Goal: Task Accomplishment & Management: Use online tool/utility

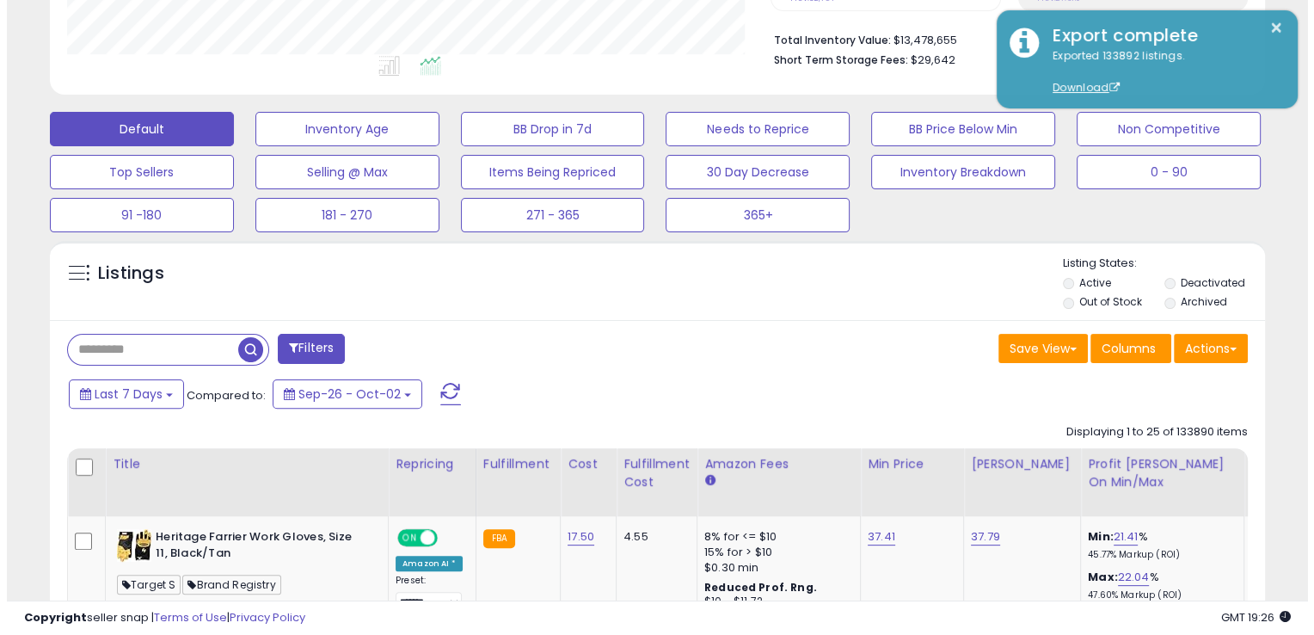
scroll to position [352, 704]
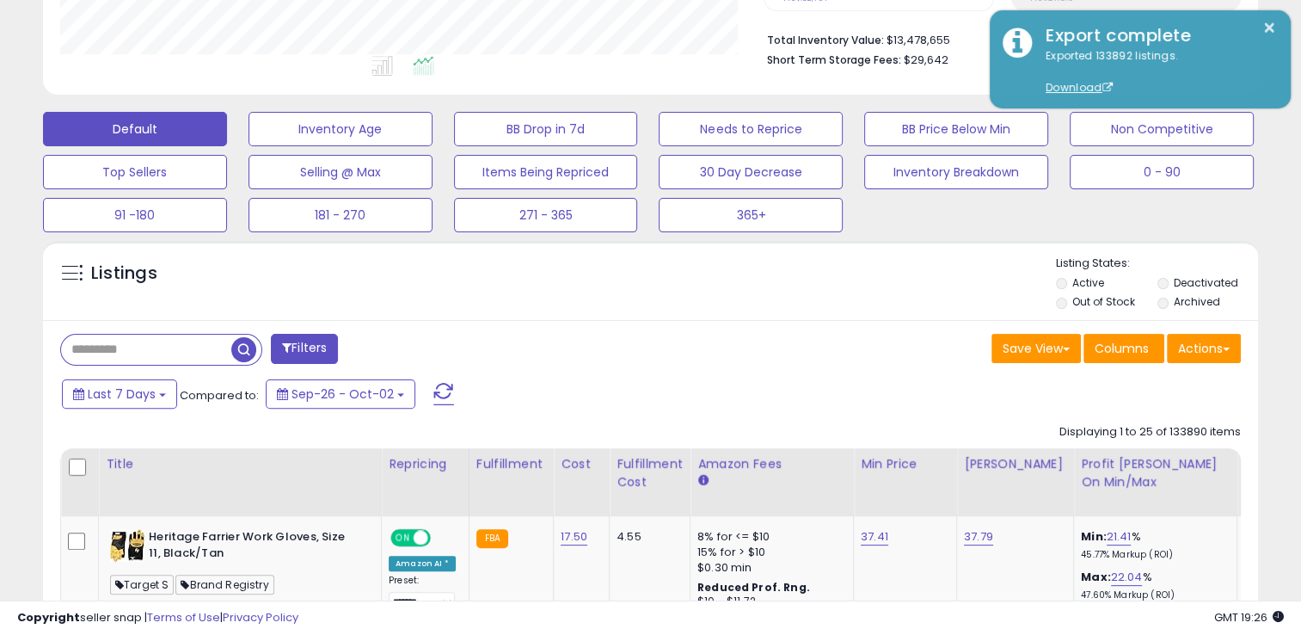
click at [194, 353] on input "text" at bounding box center [146, 350] width 170 height 30
paste input "**********"
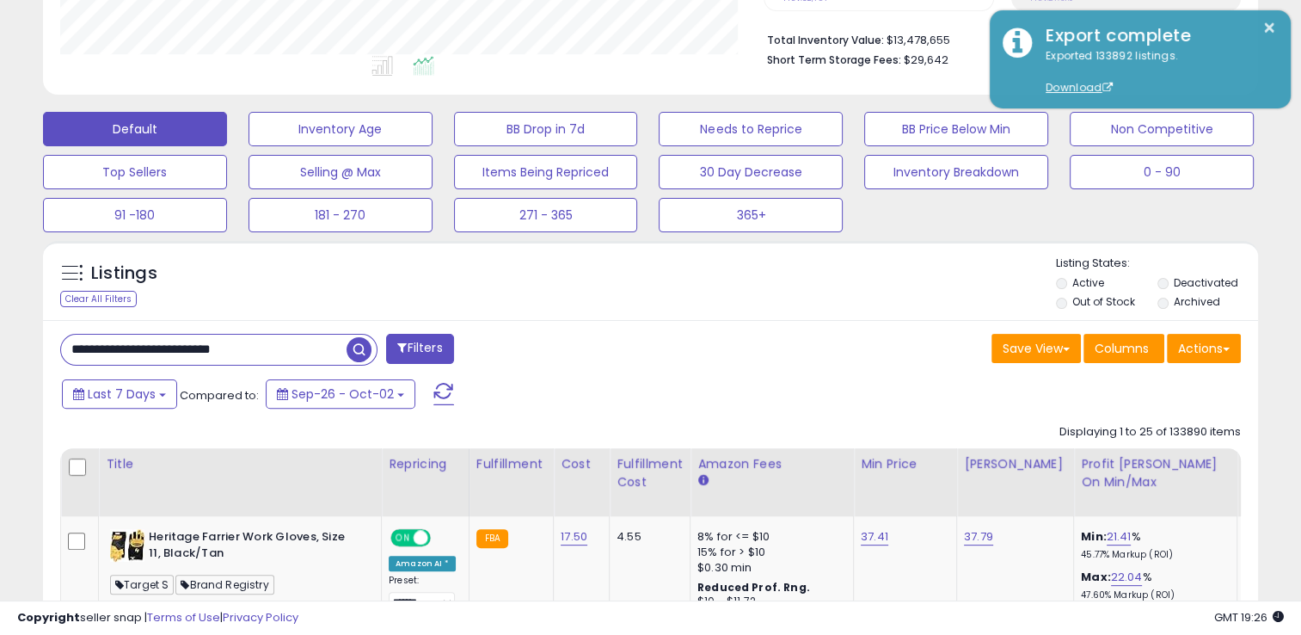
click at [360, 348] on span "button" at bounding box center [359, 349] width 25 height 25
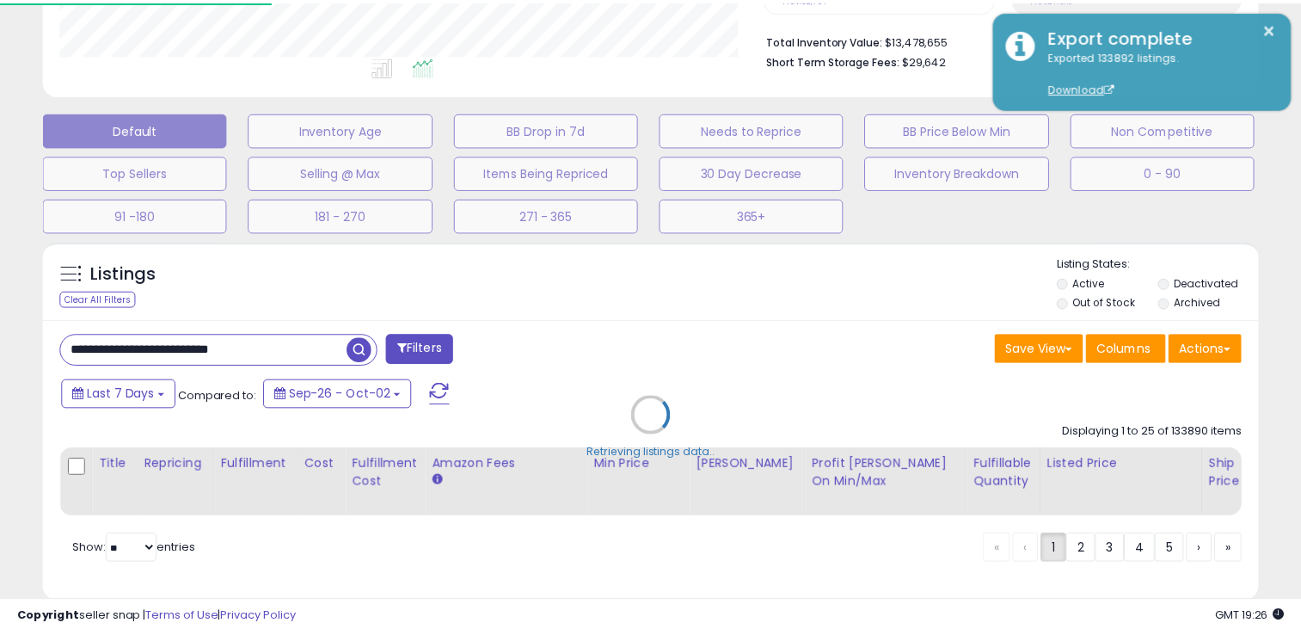
scroll to position [352, 711]
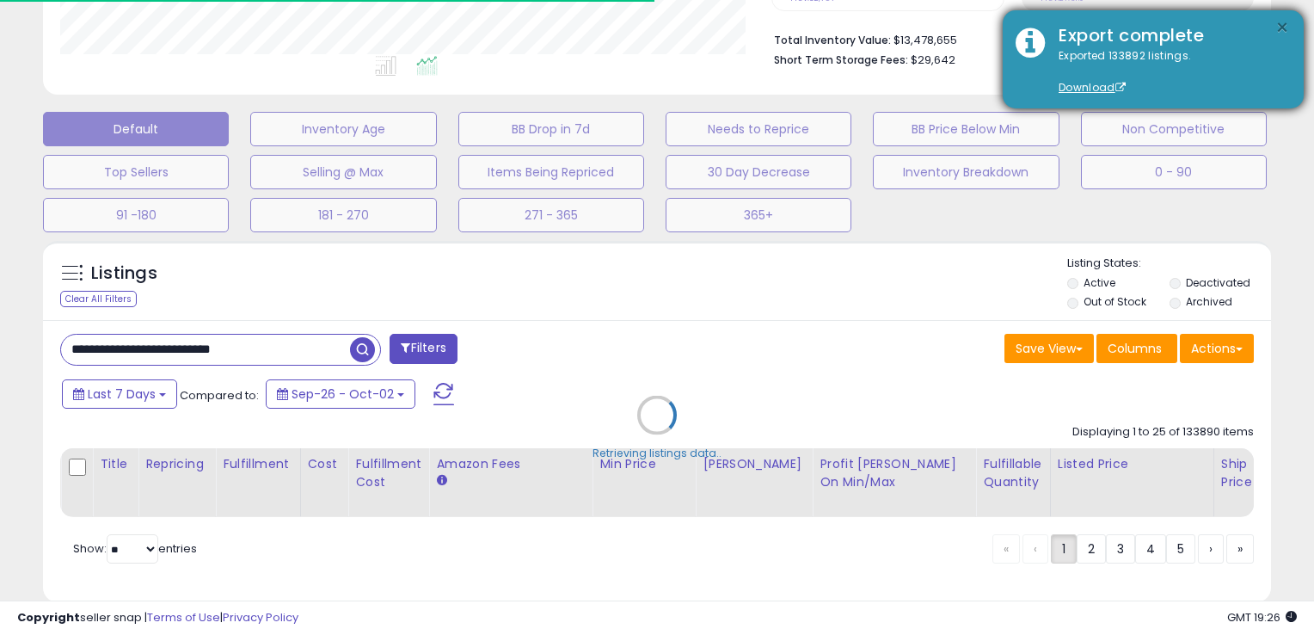
click at [1276, 22] on button "×" at bounding box center [1283, 28] width 14 height 22
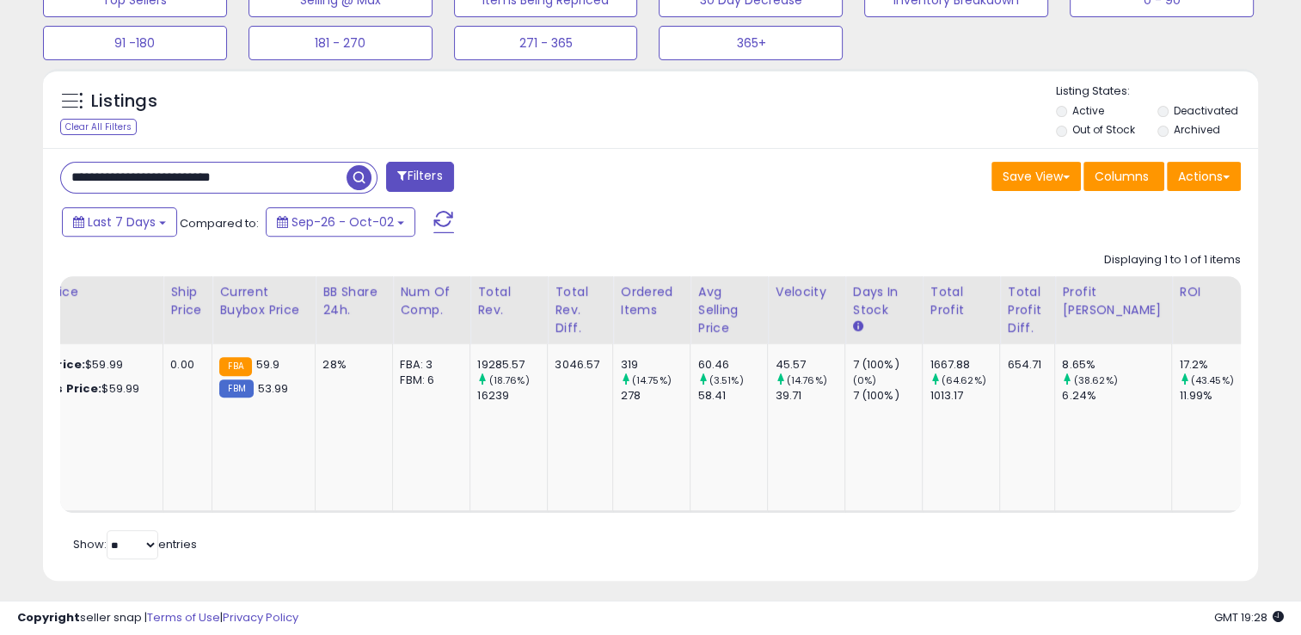
scroll to position [0, 1308]
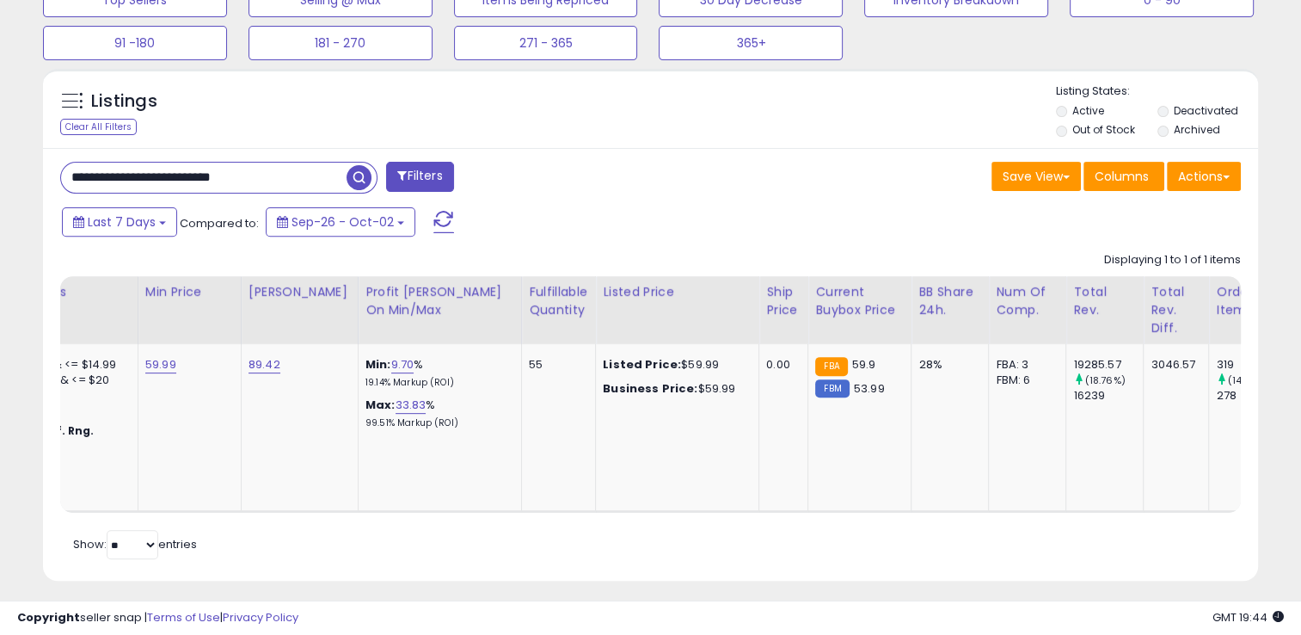
click at [262, 183] on input "**********" at bounding box center [204, 178] width 286 height 30
click at [353, 180] on span "button" at bounding box center [359, 177] width 25 height 25
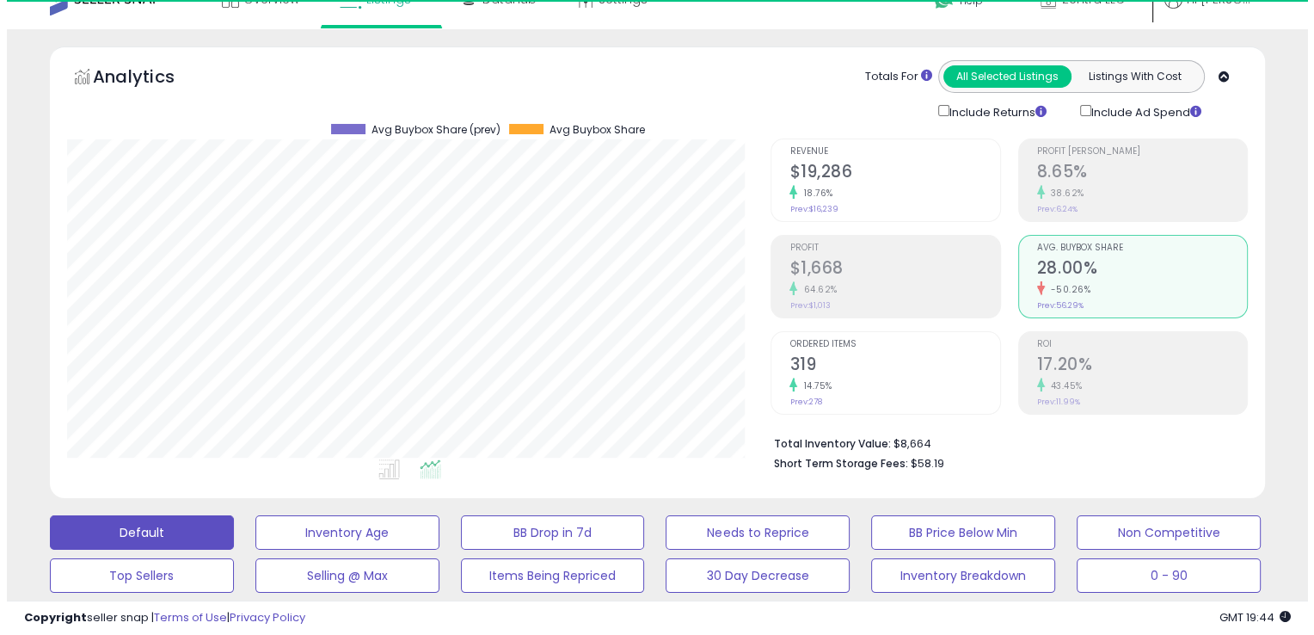
scroll to position [352, 704]
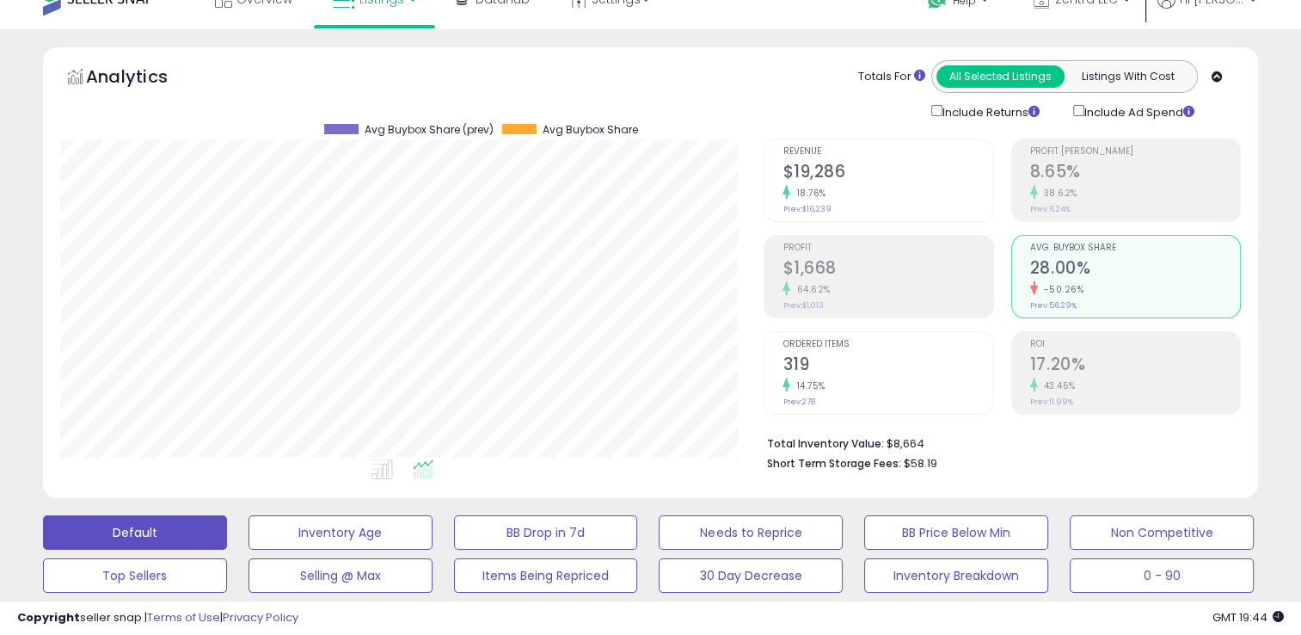
click at [1128, 191] on div "38.62%" at bounding box center [1135, 193] width 210 height 16
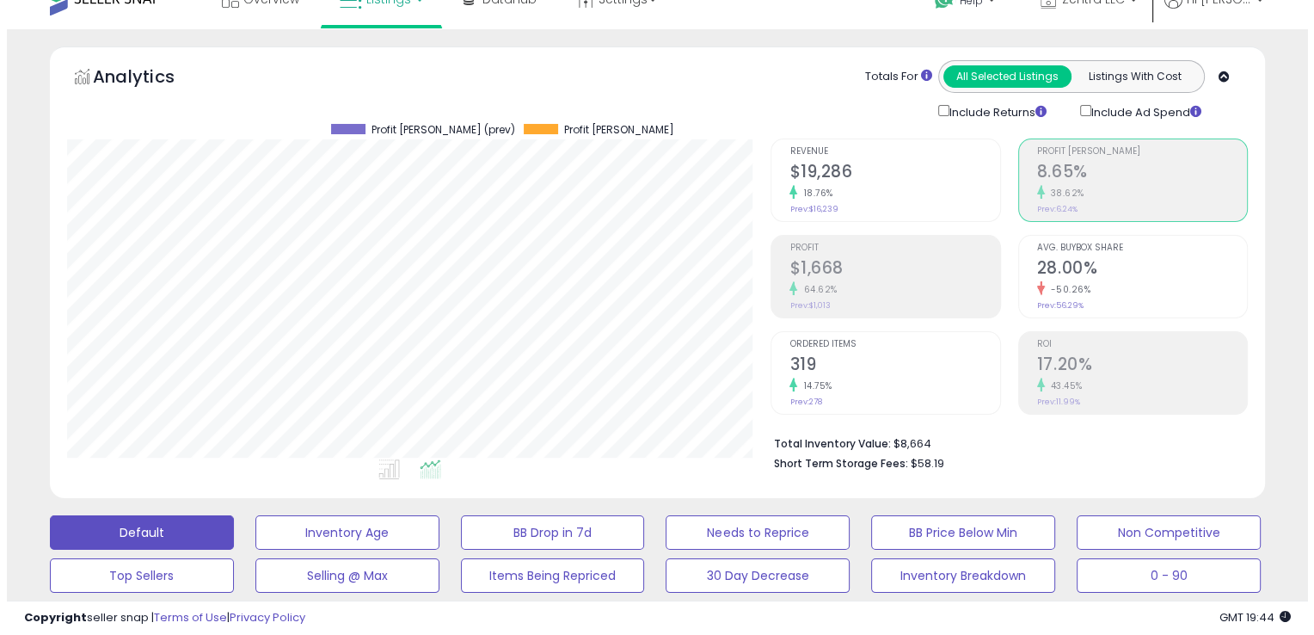
scroll to position [859729, 859378]
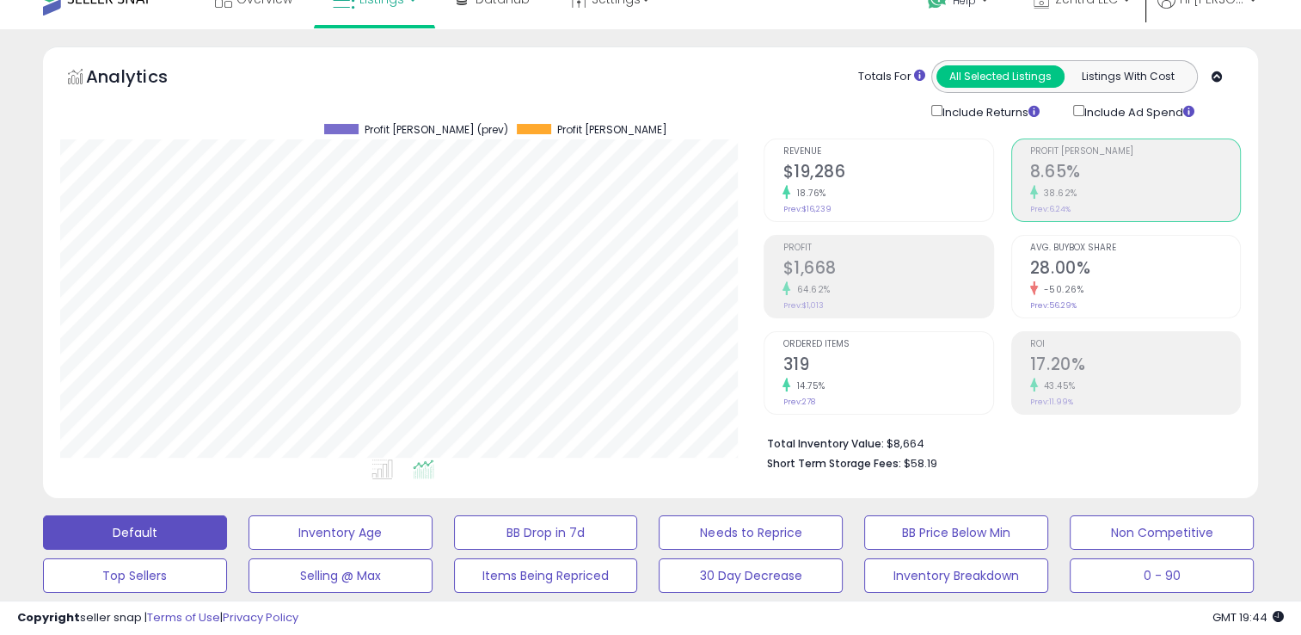
click at [796, 181] on h2 "$19,286" at bounding box center [888, 173] width 210 height 23
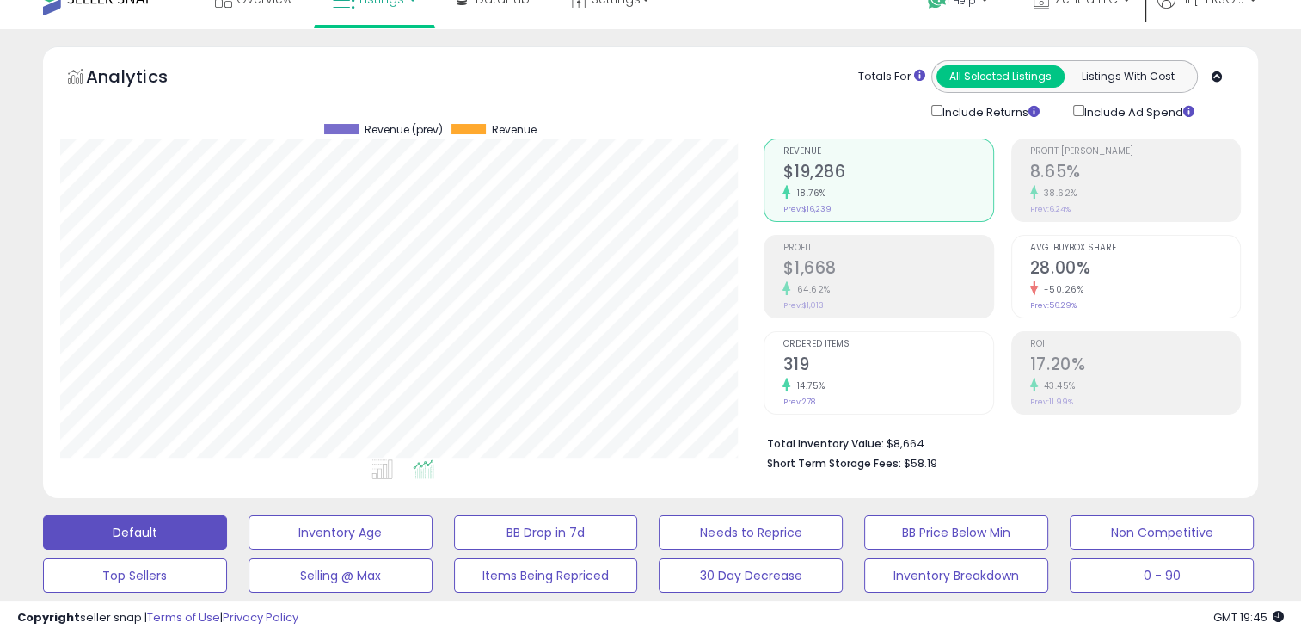
click at [813, 379] on small "14.75%" at bounding box center [807, 385] width 34 height 13
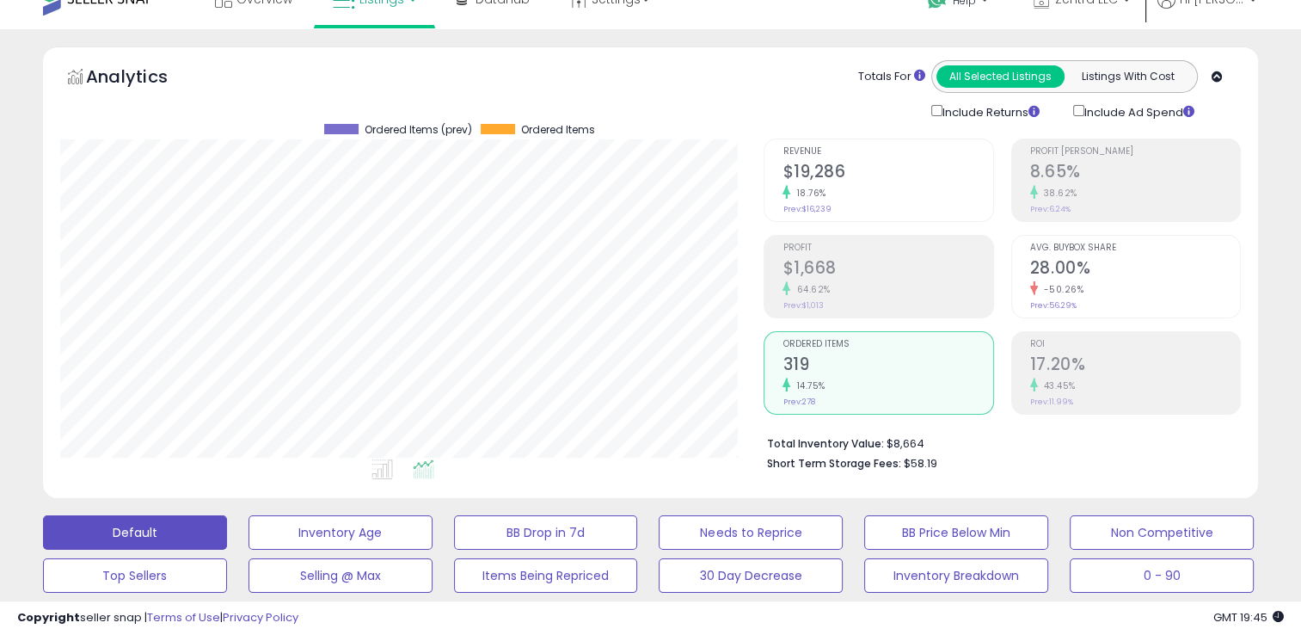
click at [850, 260] on h2 "$1,668" at bounding box center [888, 269] width 210 height 23
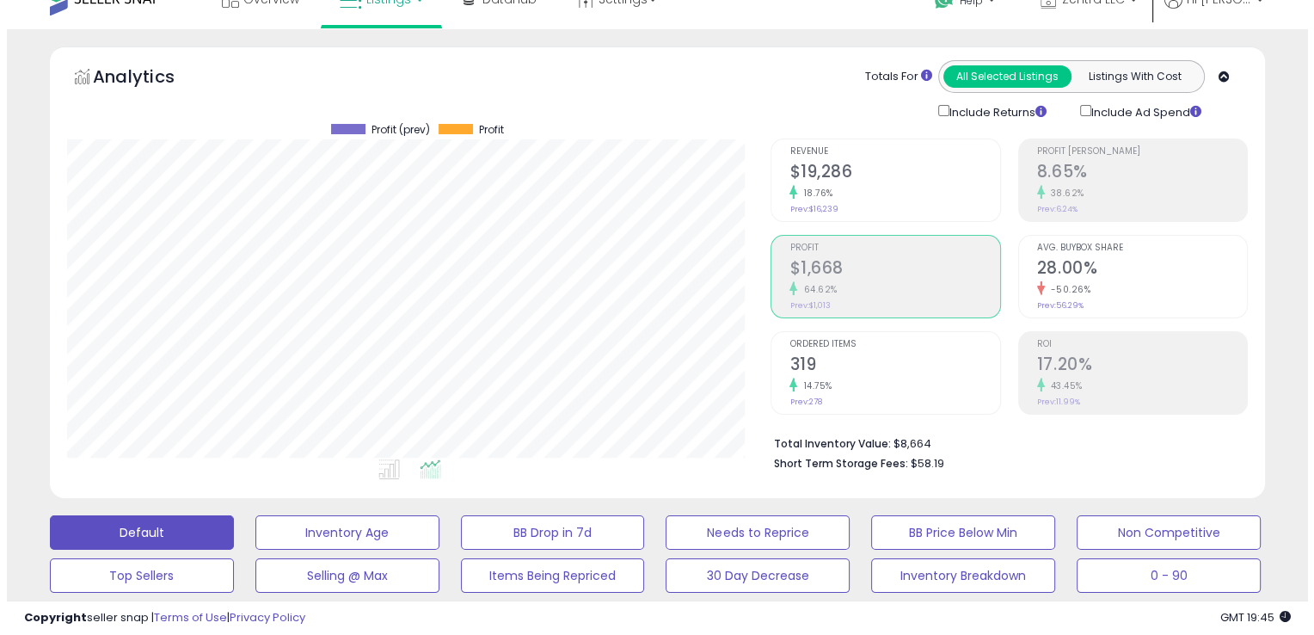
scroll to position [371, 0]
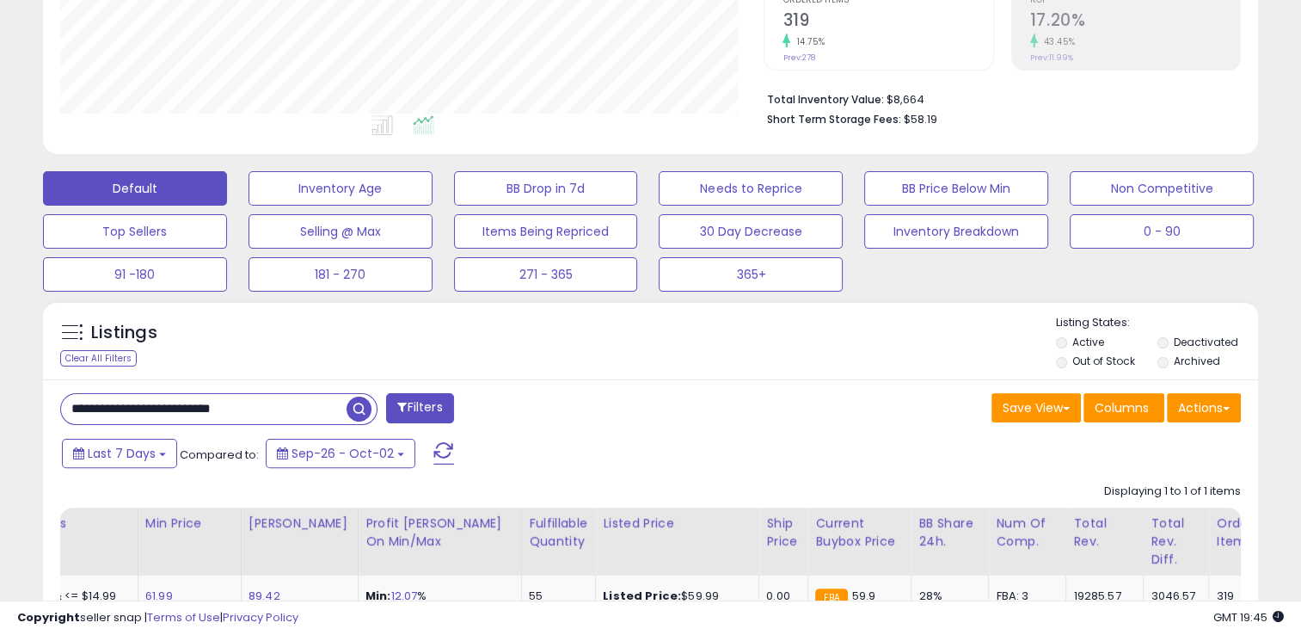
click at [272, 402] on input "**********" at bounding box center [204, 409] width 286 height 30
type input "*"
paste input "**********"
type input "**********"
click at [365, 406] on span "button" at bounding box center [359, 408] width 25 height 25
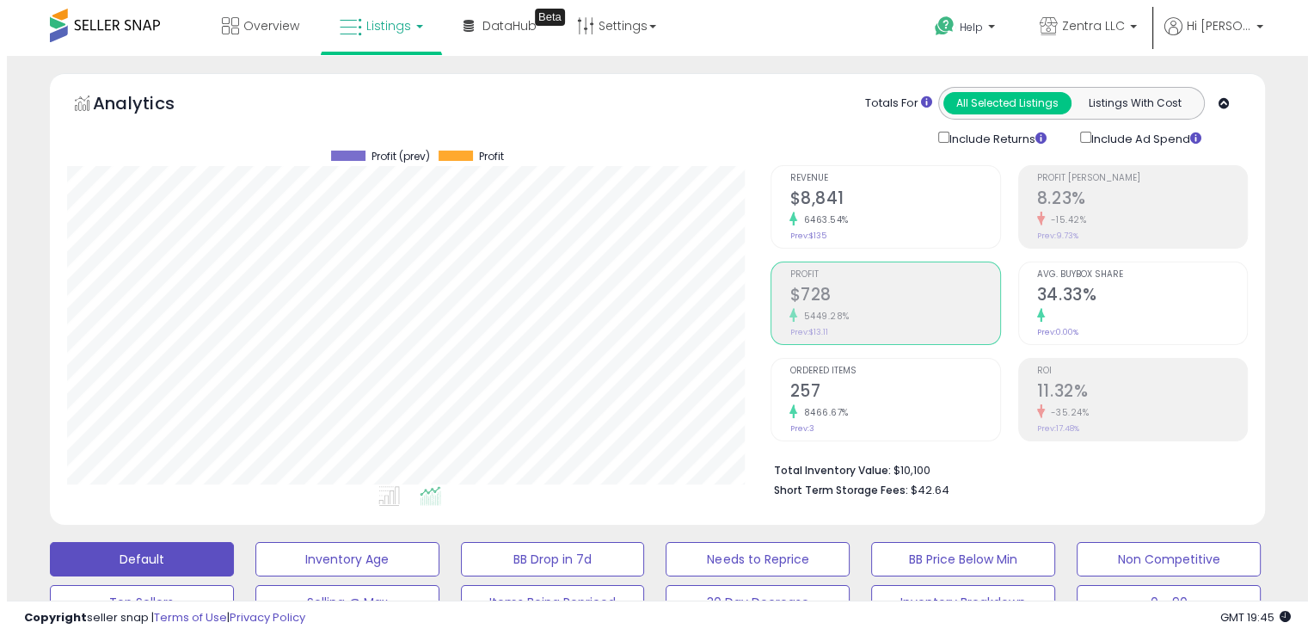
scroll to position [352, 704]
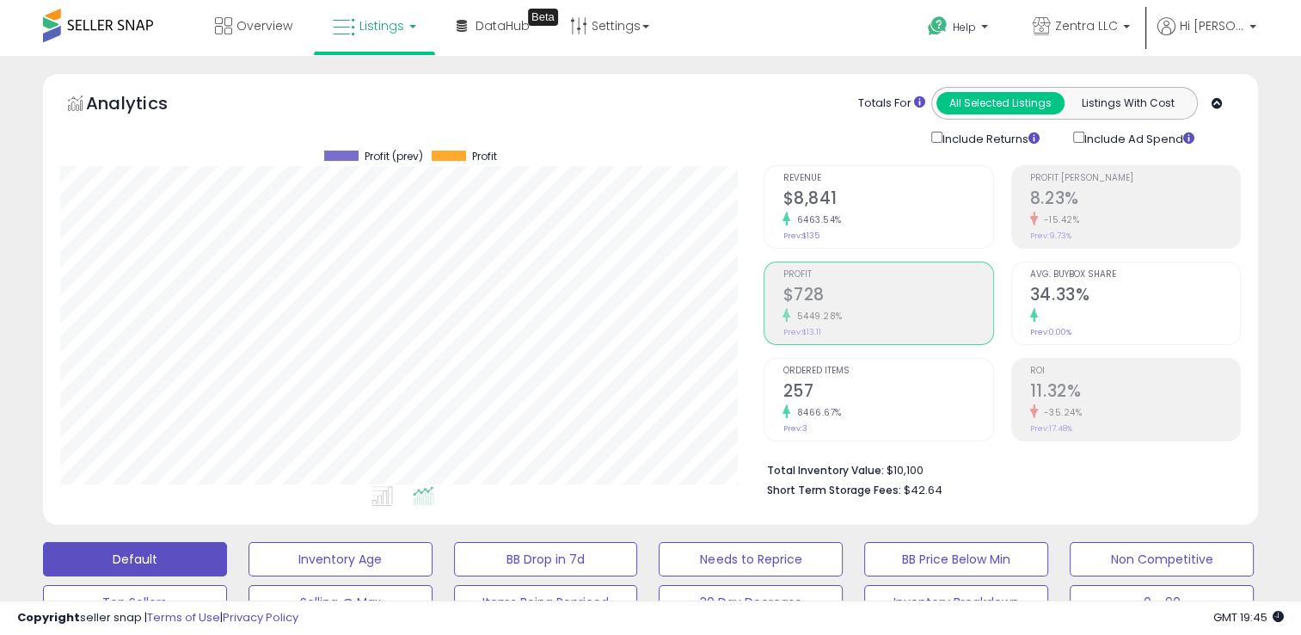
click at [805, 396] on h2 "257" at bounding box center [888, 392] width 210 height 23
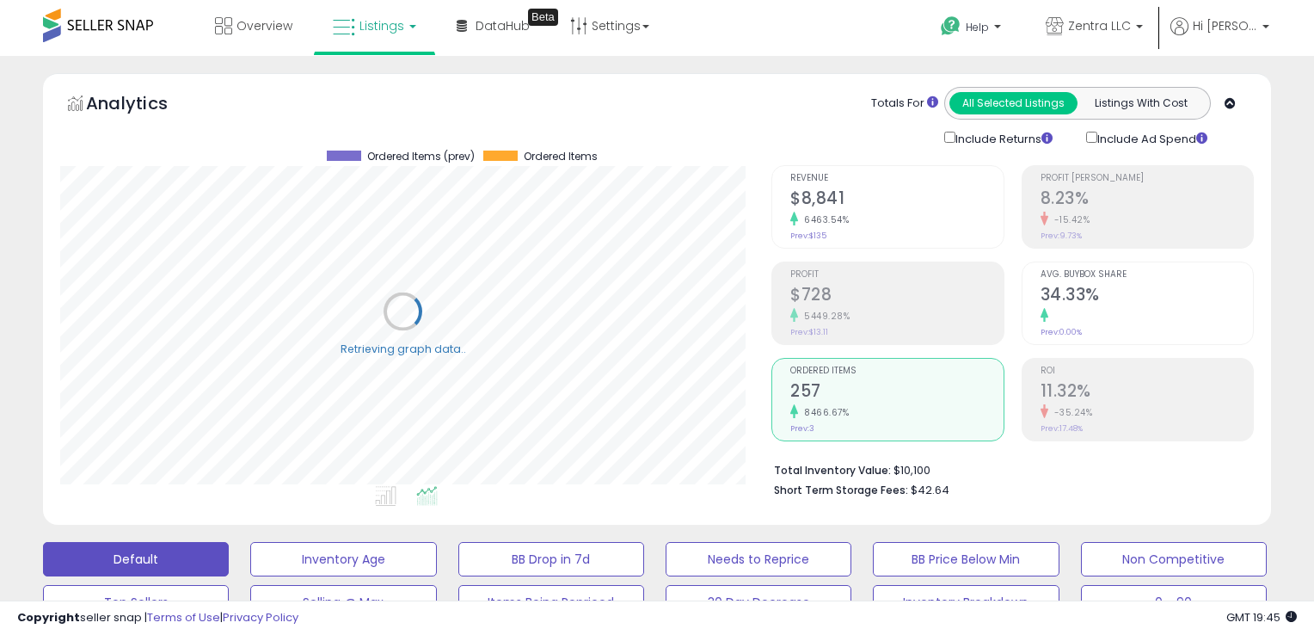
scroll to position [859729, 859371]
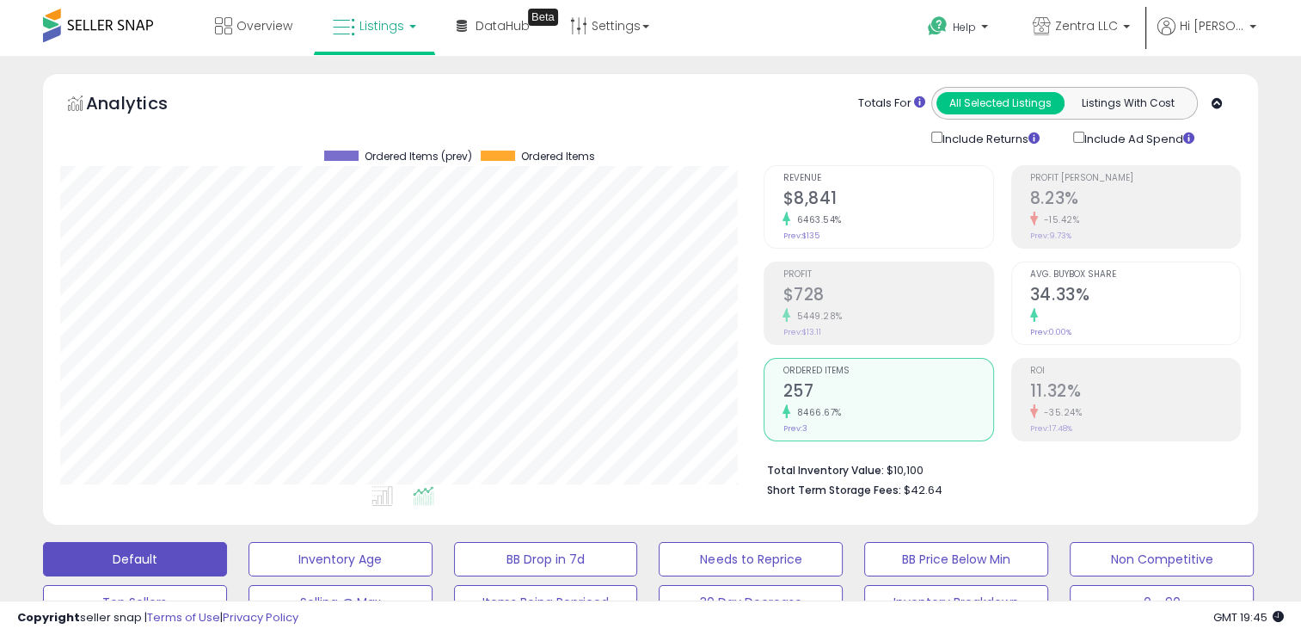
click at [849, 195] on h2 "$8,841" at bounding box center [888, 199] width 210 height 23
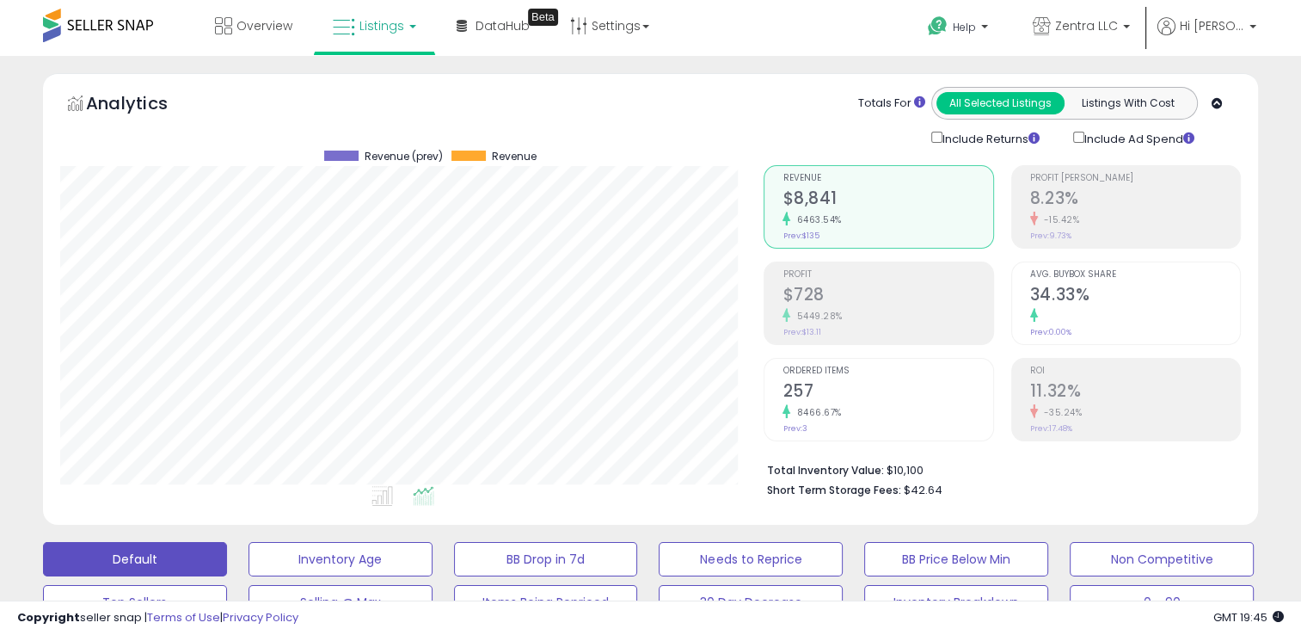
click at [1076, 229] on div "Profit [PERSON_NAME] 8.23% -15.42% Prev: 9.73%" at bounding box center [1135, 204] width 210 height 77
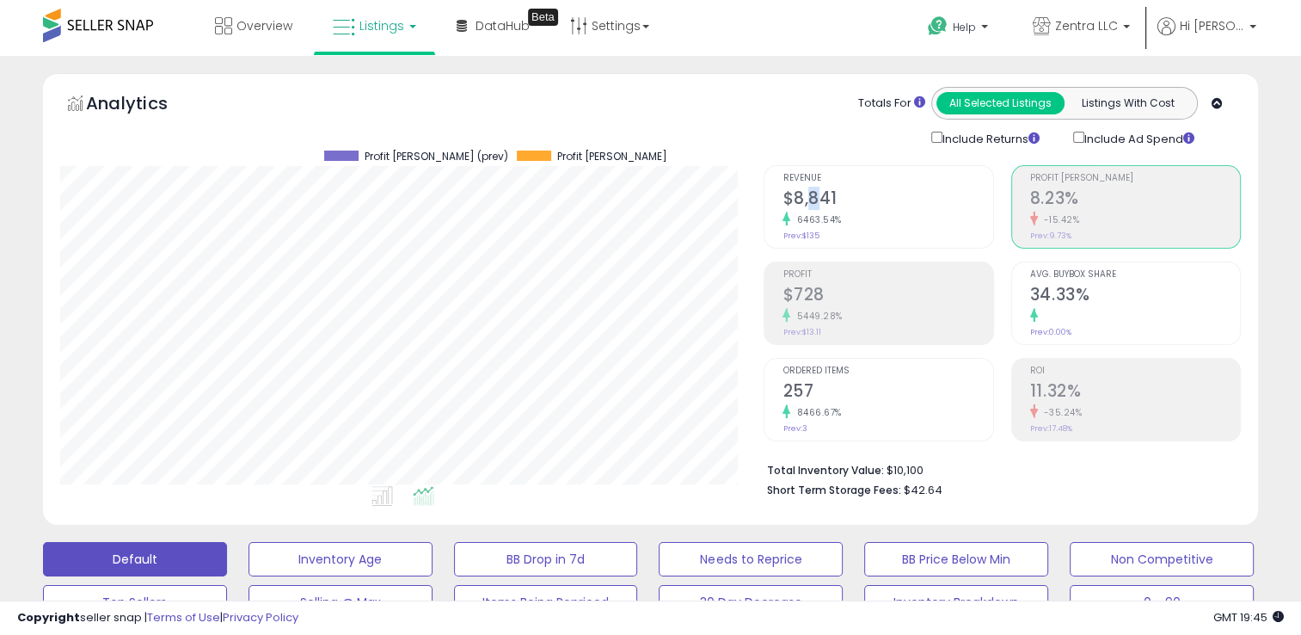
click at [816, 200] on h2 "$8,841" at bounding box center [888, 199] width 210 height 23
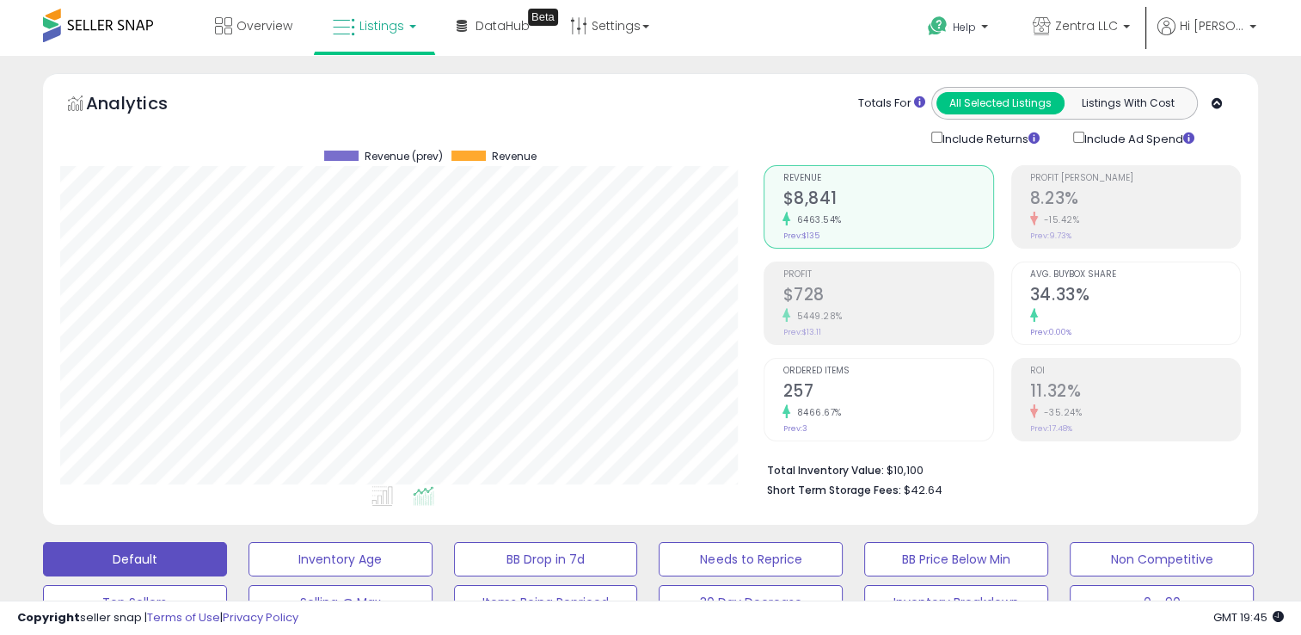
click at [832, 404] on div "8466.67%" at bounding box center [888, 412] width 210 height 16
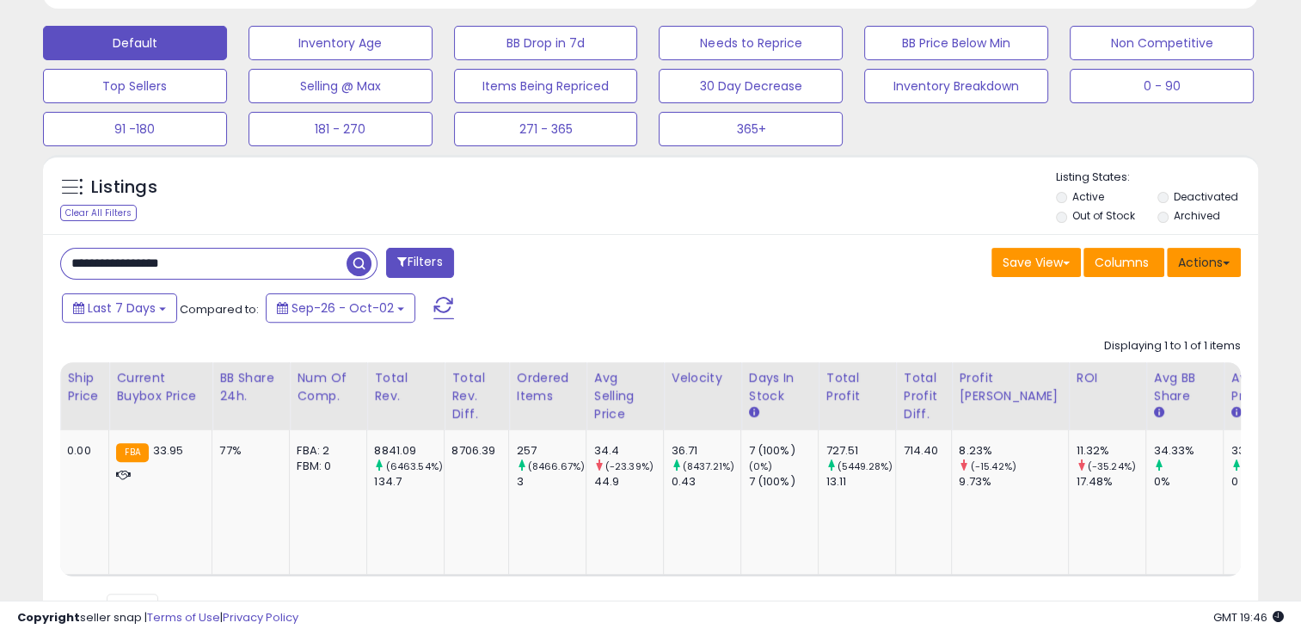
click at [1233, 260] on button "Actions" at bounding box center [1204, 262] width 74 height 29
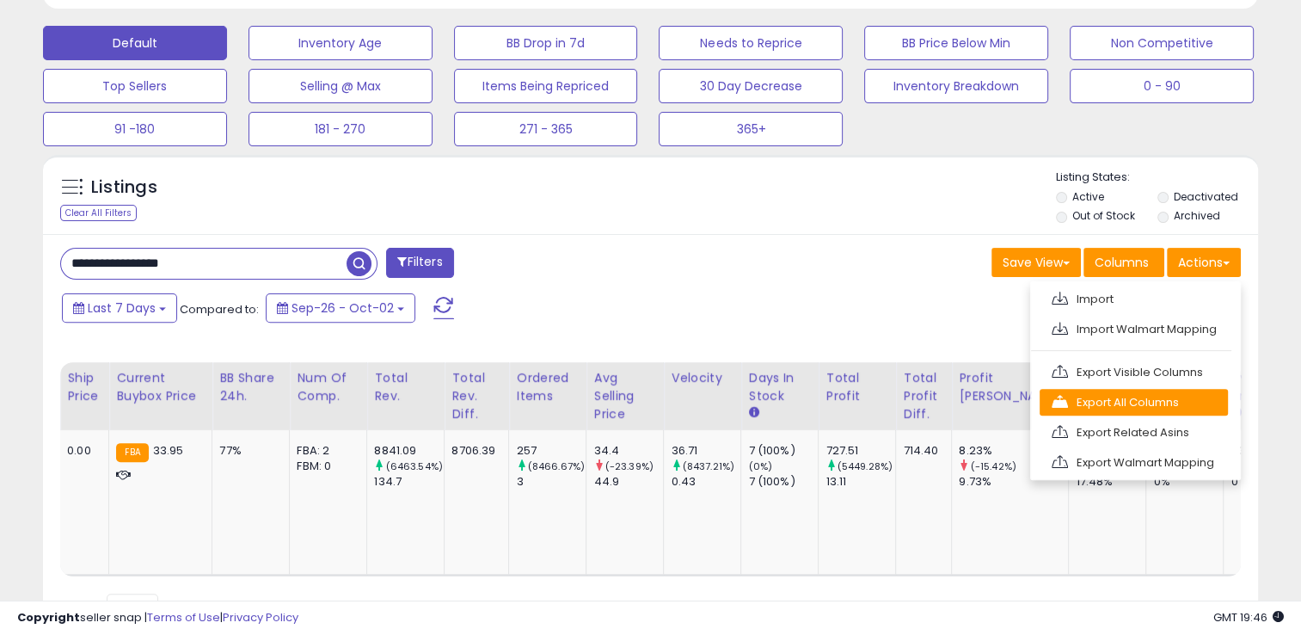
click at [1104, 401] on link "Export All Columns" at bounding box center [1134, 402] width 188 height 27
